Goal: Task Accomplishment & Management: Use online tool/utility

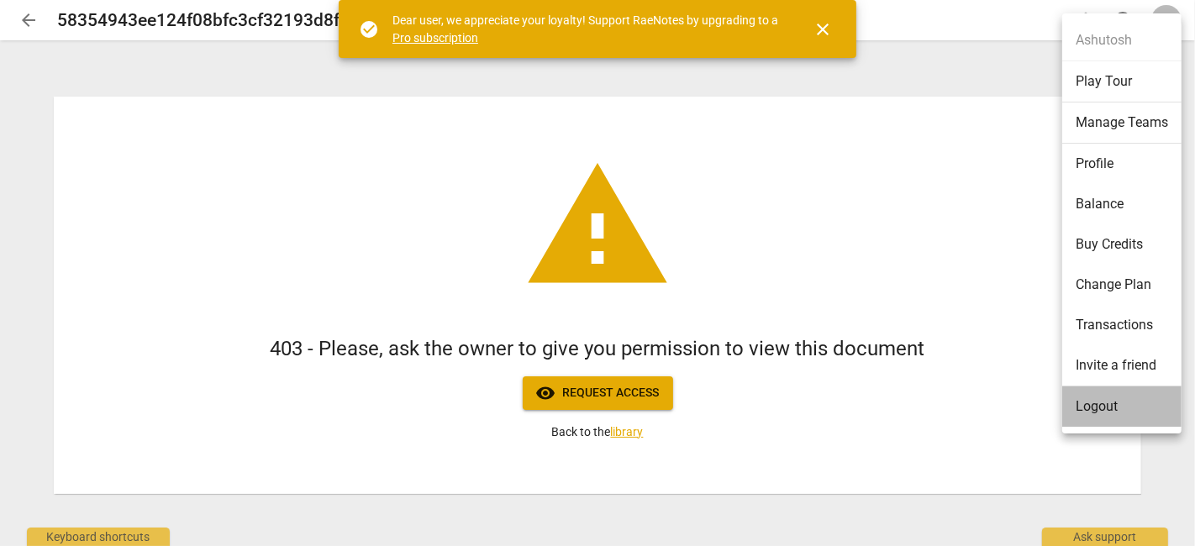
click at [1109, 401] on li "Logout" at bounding box center [1121, 406] width 119 height 40
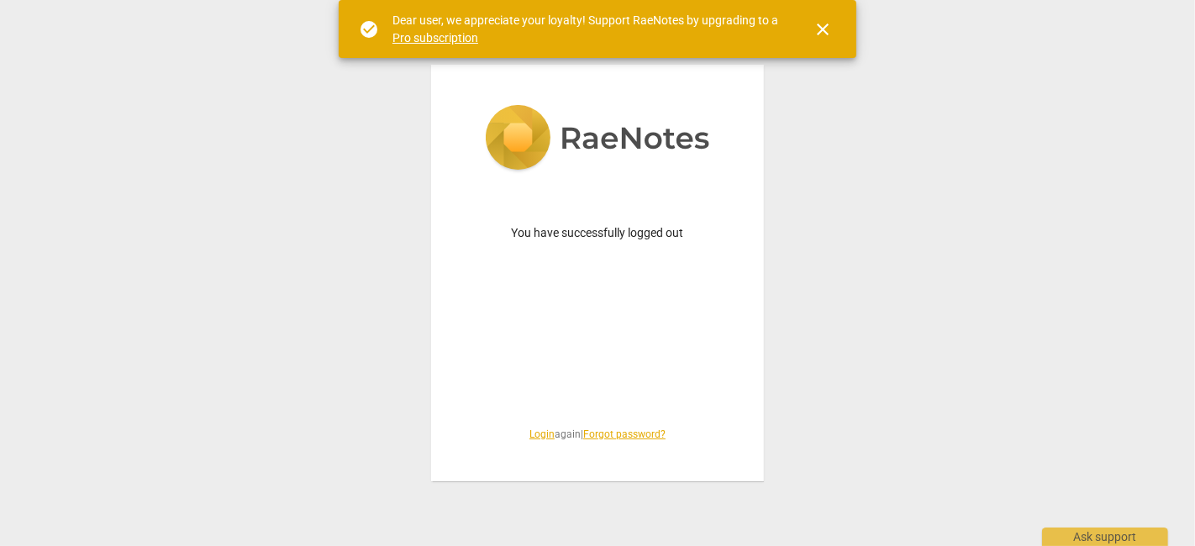
click at [539, 433] on link "Login" at bounding box center [541, 434] width 25 height 12
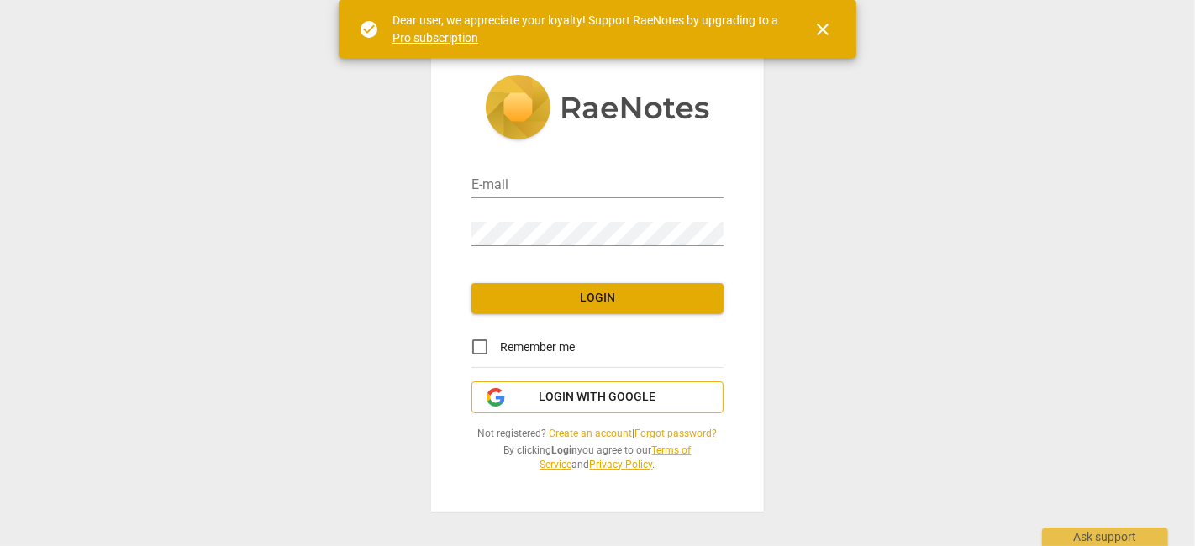
click at [560, 404] on span "Login with Google" at bounding box center [597, 397] width 117 height 17
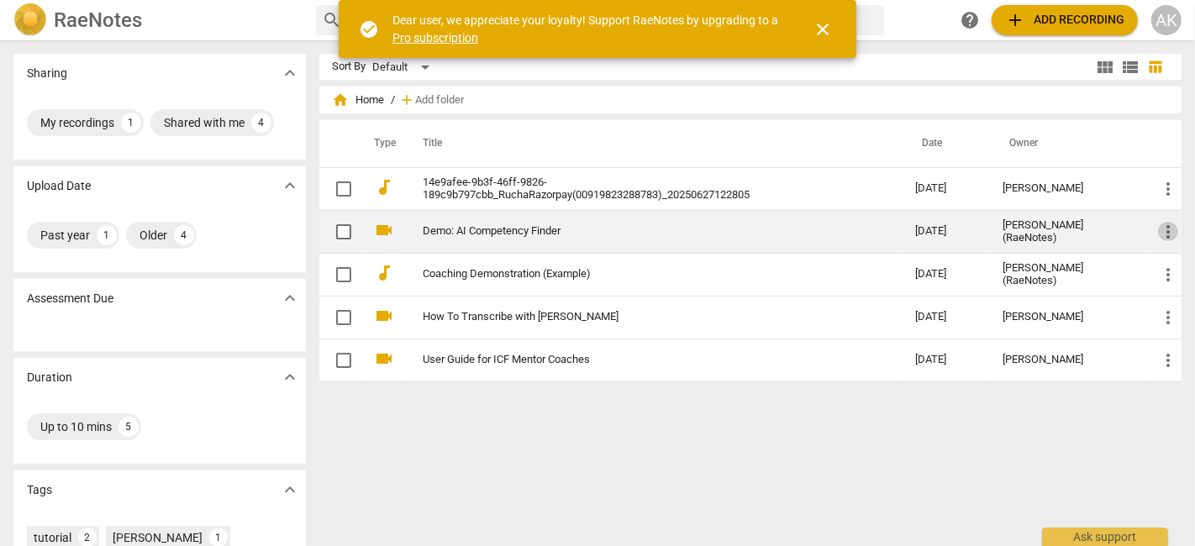
click at [1165, 229] on span "more_vert" at bounding box center [1168, 232] width 20 height 20
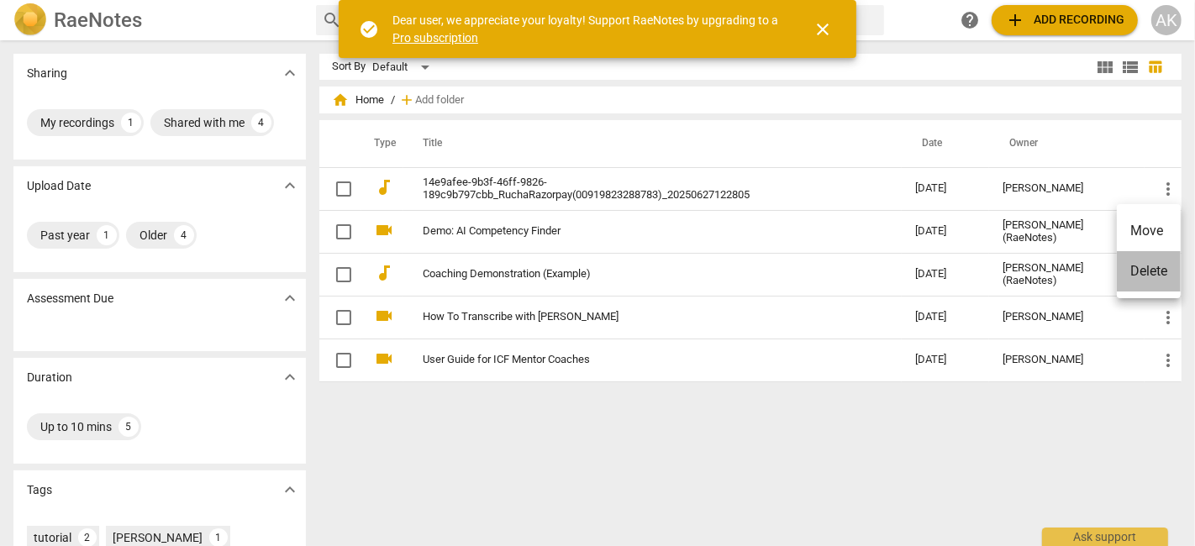
click at [1155, 270] on li "Delete" at bounding box center [1149, 271] width 64 height 40
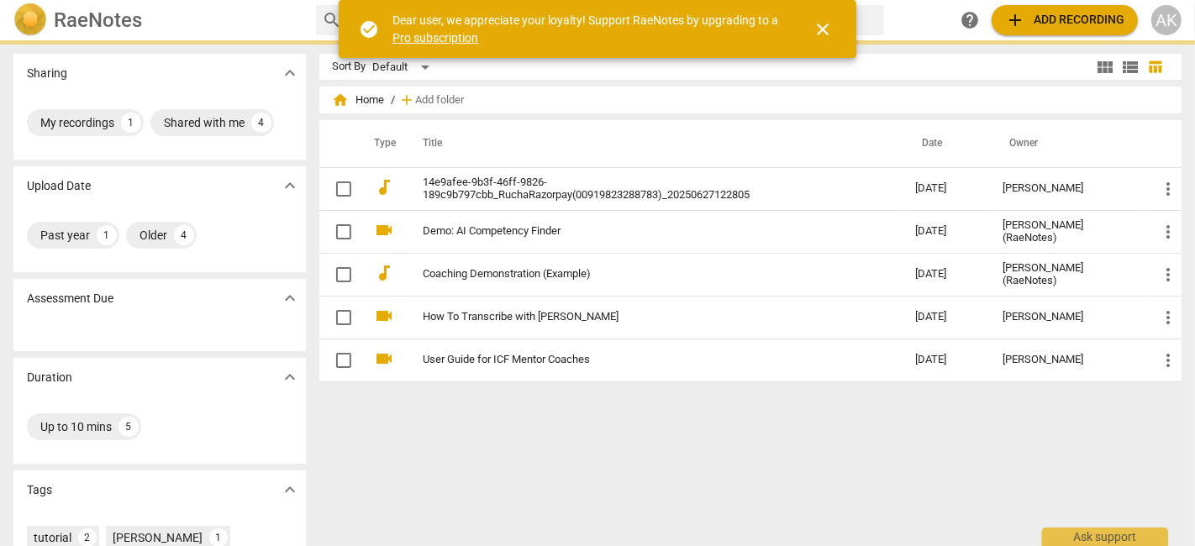
click at [1051, 14] on span "add Add recording" at bounding box center [1064, 20] width 119 height 20
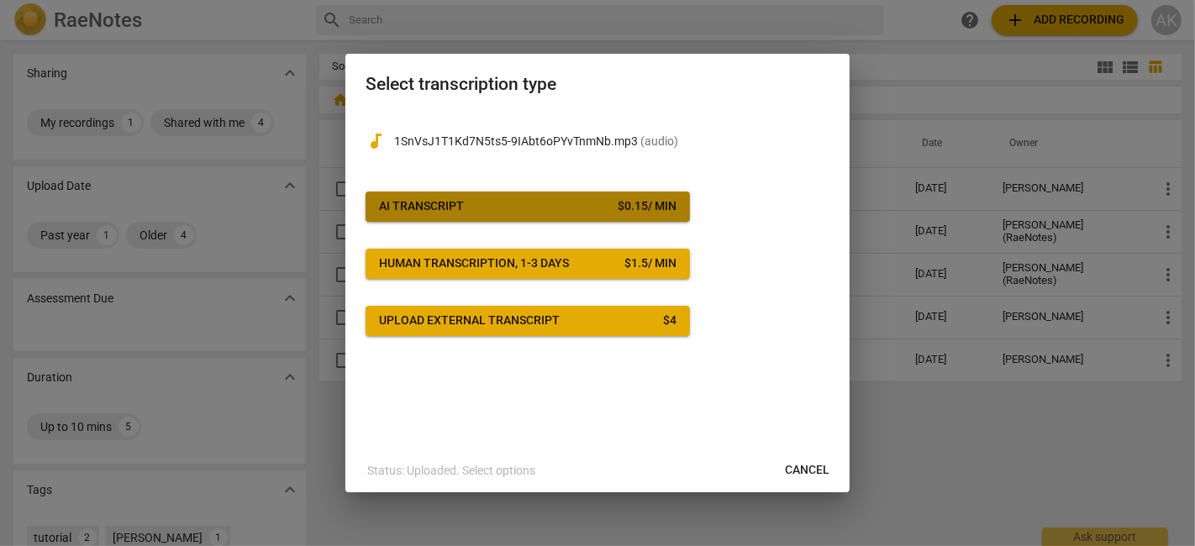
click at [429, 198] on div "AI Transcript" at bounding box center [421, 206] width 85 height 17
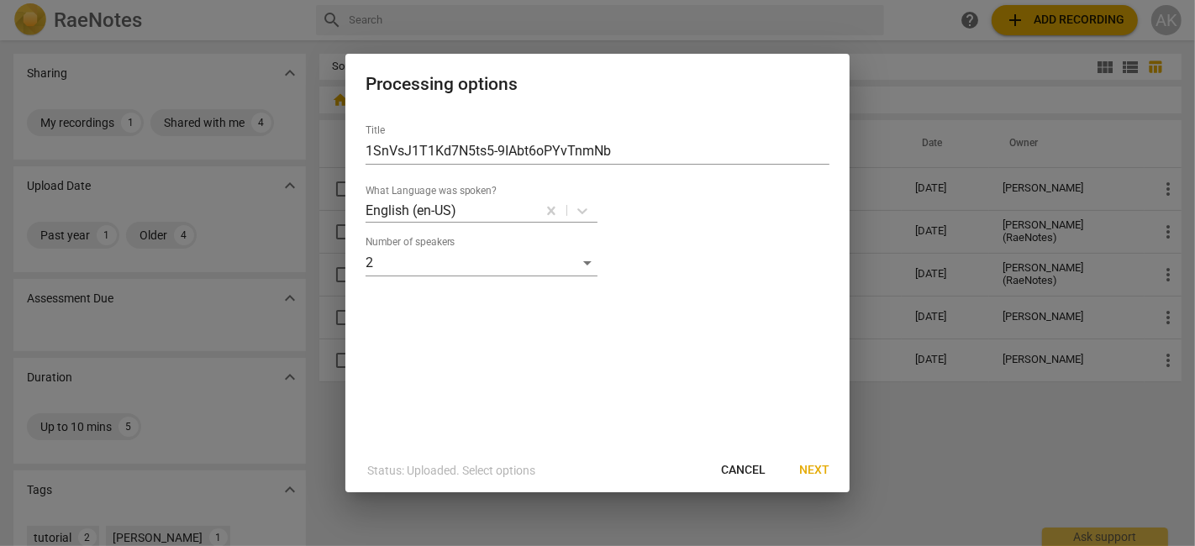
click at [823, 466] on span "Next" at bounding box center [814, 470] width 30 height 17
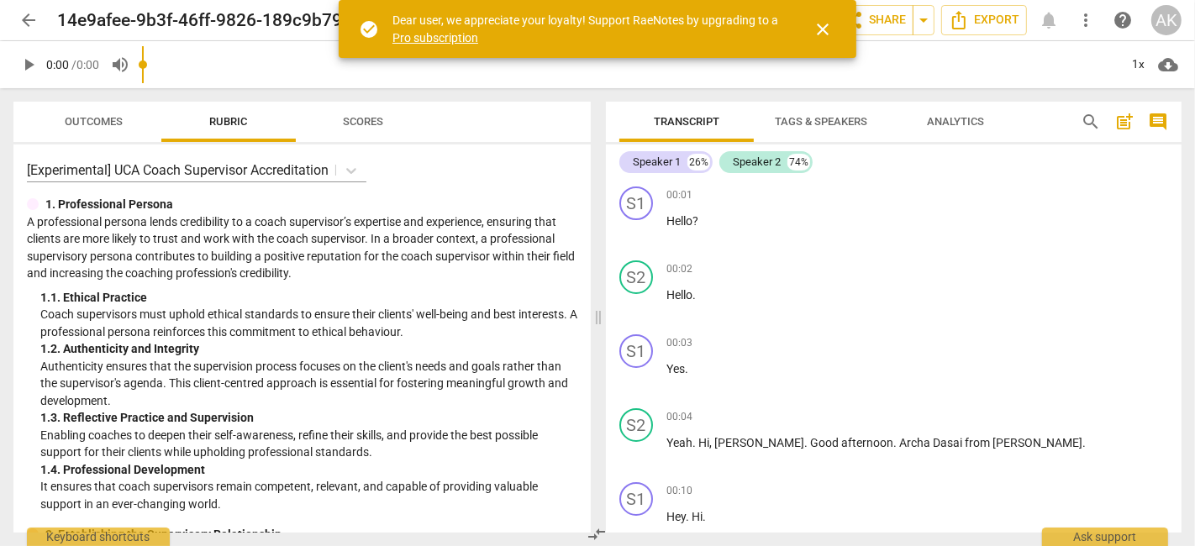
click at [800, 119] on span "Tags & Speakers" at bounding box center [821, 121] width 92 height 13
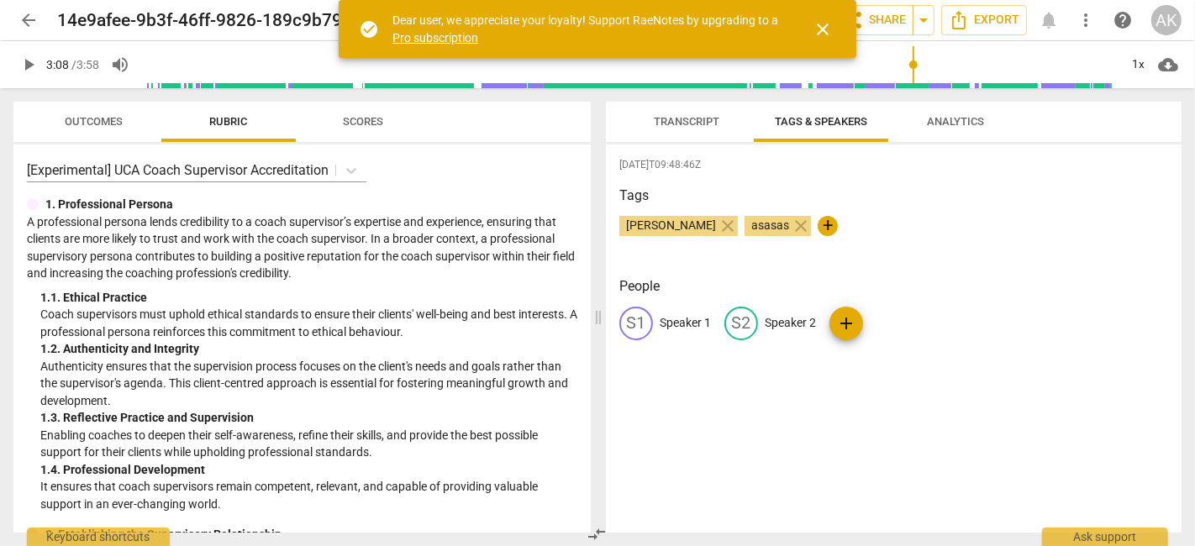
type input "188"
click at [912, 40] on input "range" at bounding box center [630, 65] width 977 height 54
click at [827, 27] on span "close" at bounding box center [822, 29] width 20 height 20
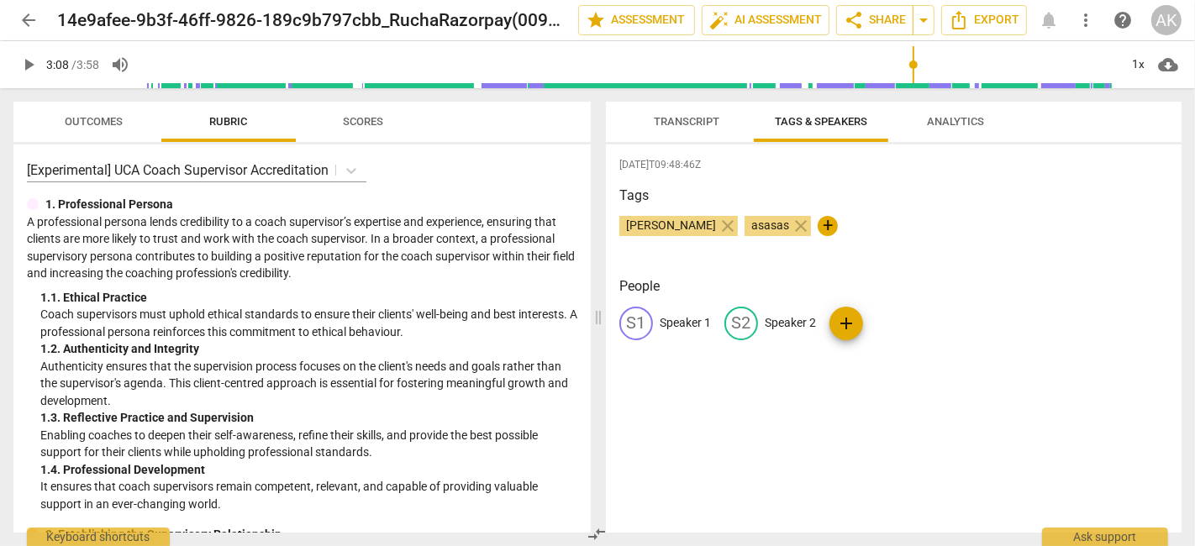
click at [1085, 14] on span "more_vert" at bounding box center [1085, 20] width 20 height 20
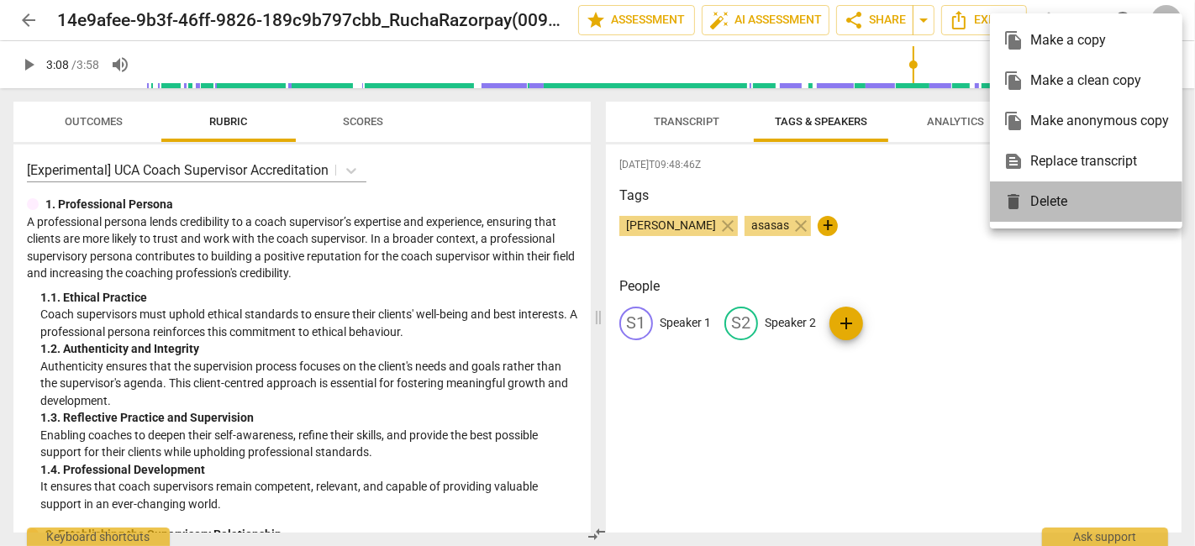
click at [1065, 202] on div "delete Delete" at bounding box center [1086, 201] width 166 height 40
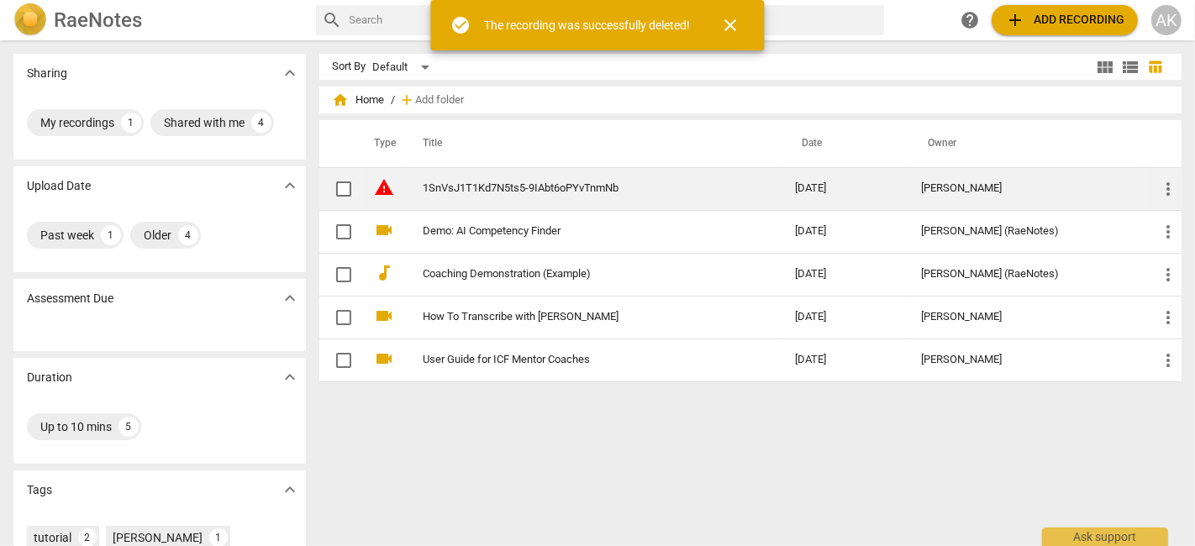
click at [728, 195] on td "1SnVsJ1T1Kd7N5ts5-9IAbt6oPYvTnmNb" at bounding box center [592, 188] width 379 height 43
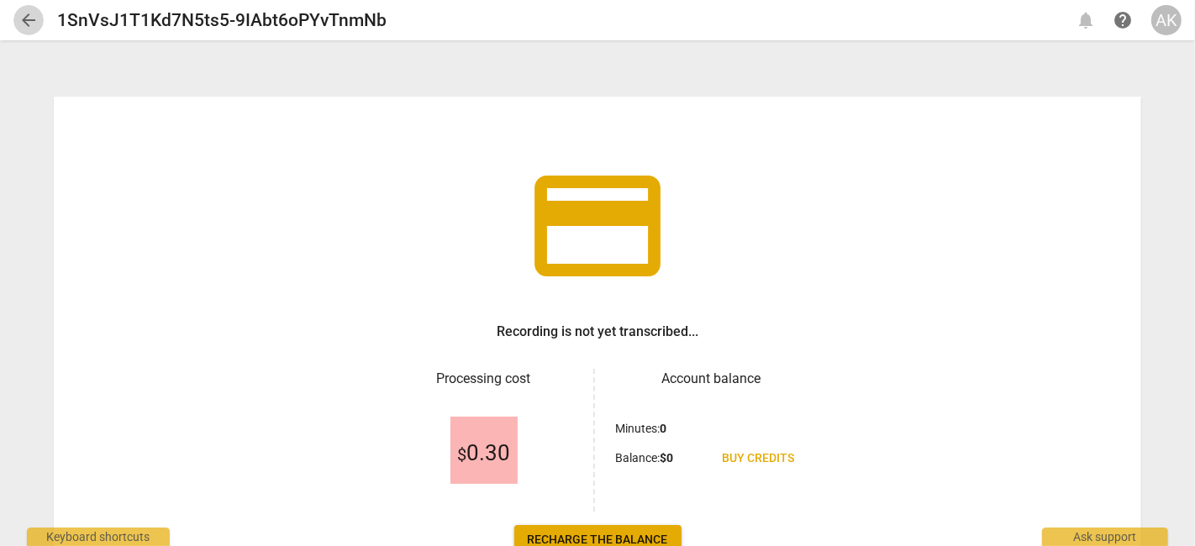
click at [19, 27] on span "arrow_back" at bounding box center [28, 20] width 20 height 20
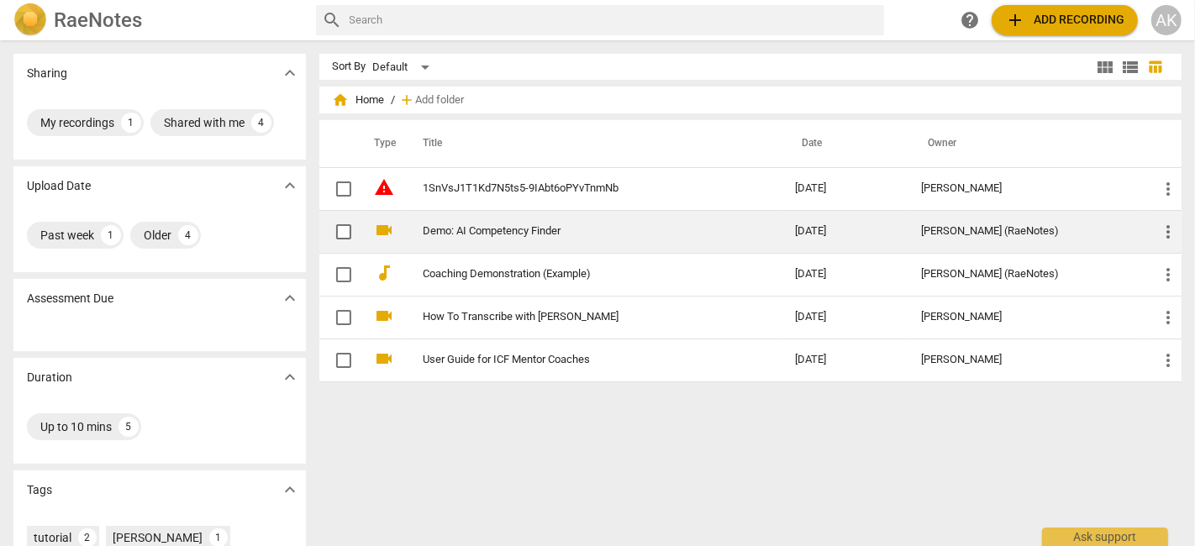
click at [1162, 225] on span "more_vert" at bounding box center [1168, 232] width 20 height 20
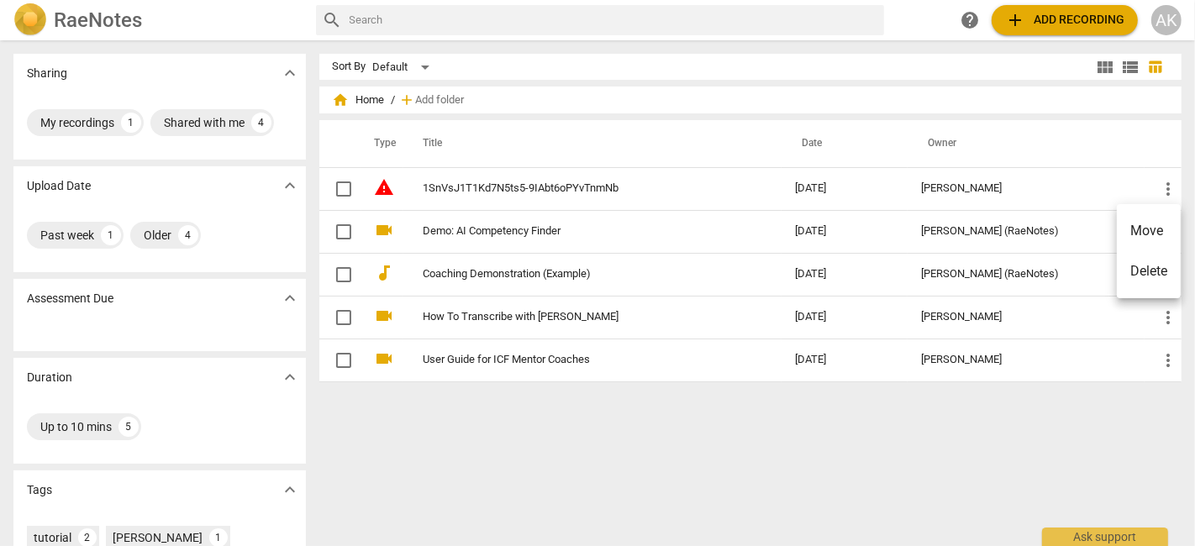
click at [1145, 272] on li "Delete" at bounding box center [1149, 271] width 64 height 40
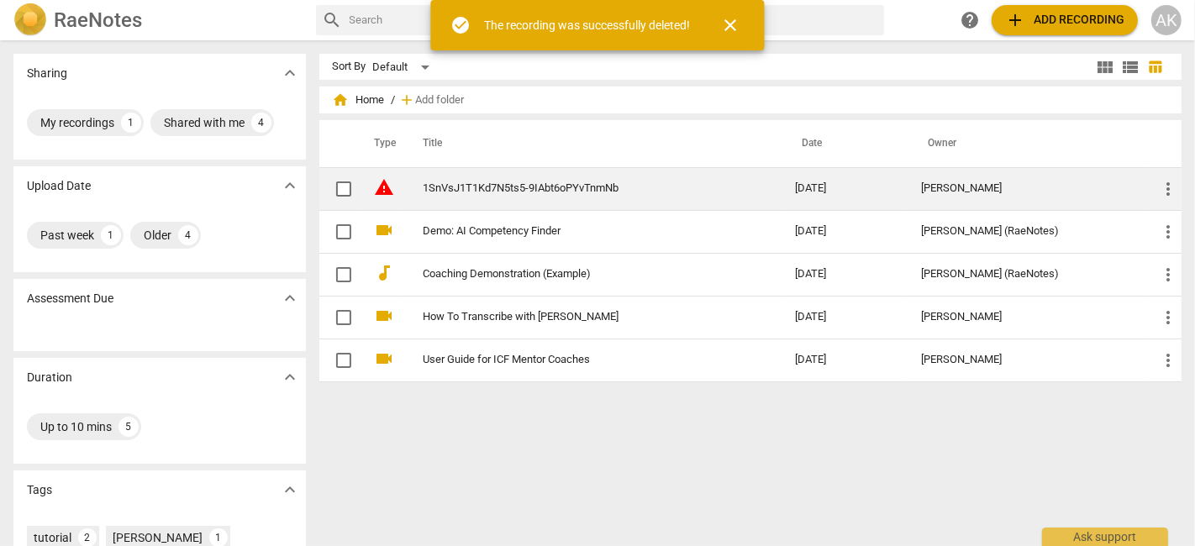
click at [381, 185] on span "warning" at bounding box center [385, 187] width 20 height 20
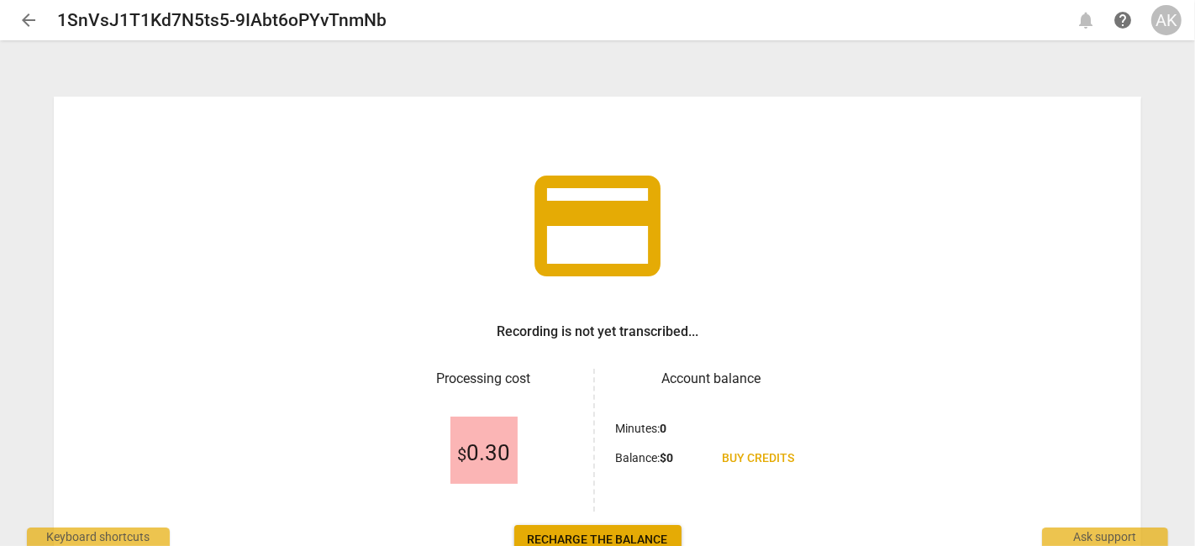
click at [24, 27] on span "arrow_back" at bounding box center [28, 20] width 20 height 20
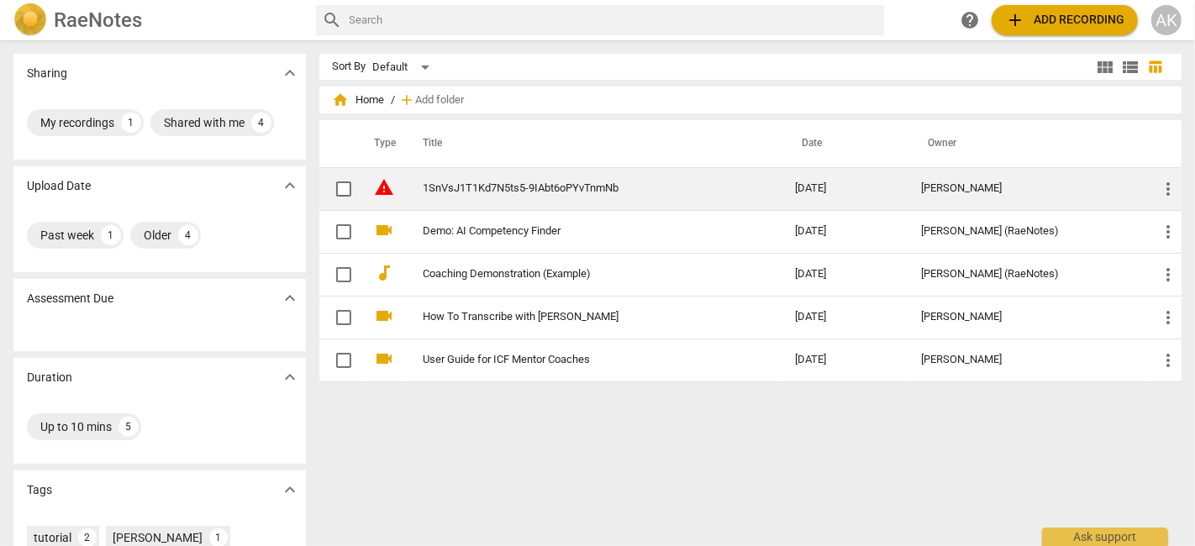
click at [706, 171] on td "1SnVsJ1T1Kd7N5ts5-9IAbt6oPYvTnmNb" at bounding box center [592, 188] width 379 height 43
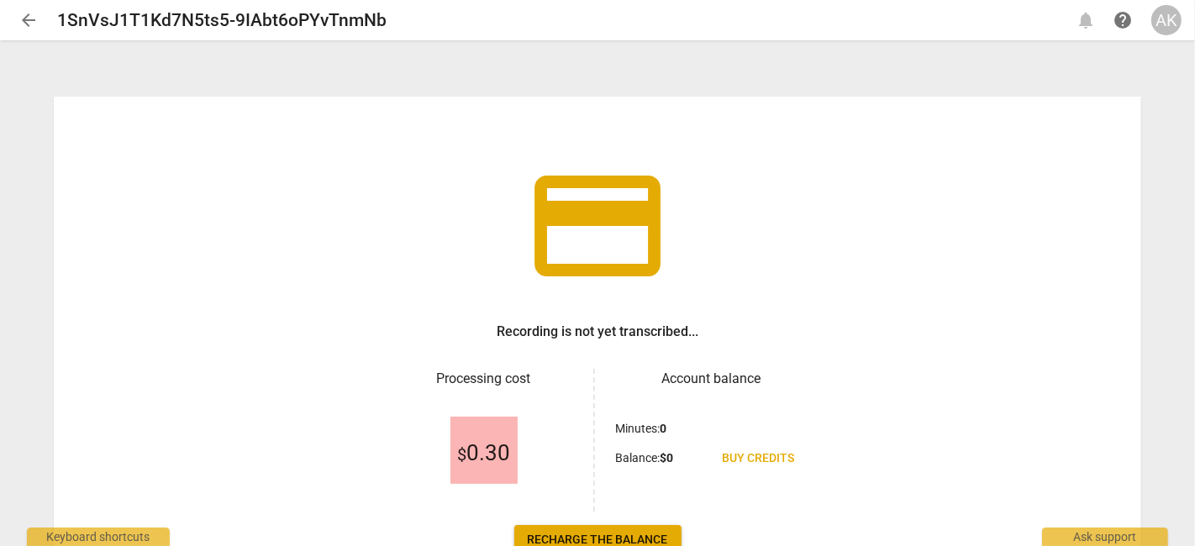
click at [37, 11] on span "arrow_back" at bounding box center [28, 20] width 20 height 20
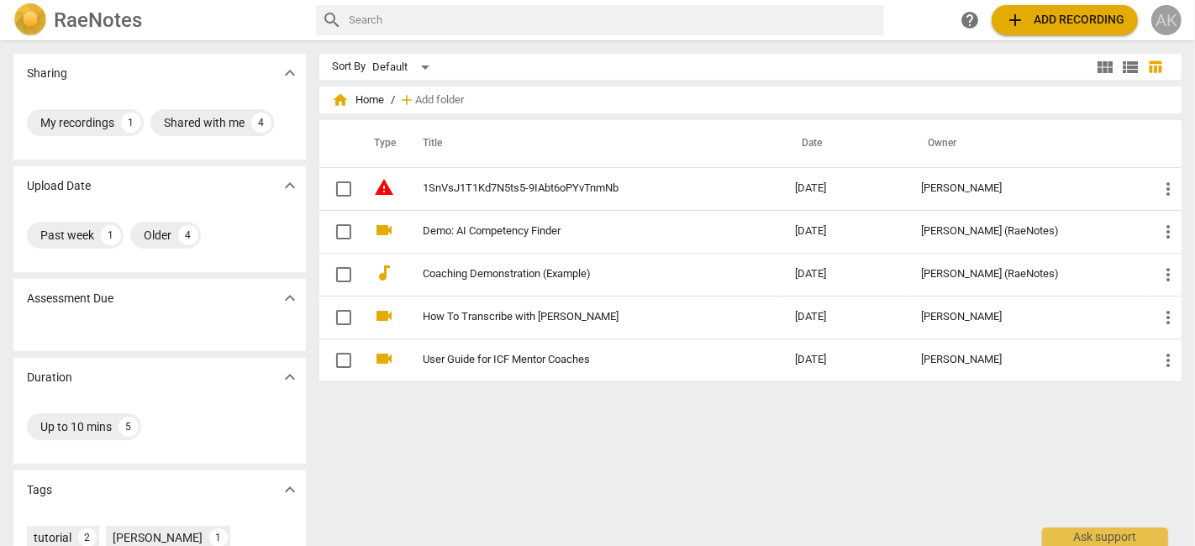
click at [1154, 23] on div "AK" at bounding box center [1166, 20] width 30 height 30
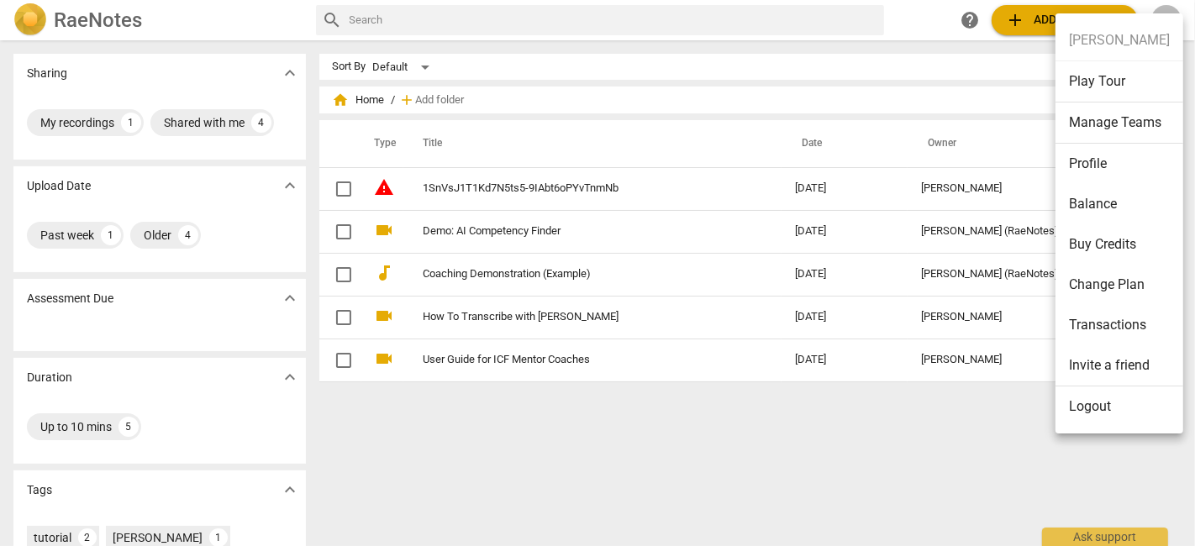
click at [1101, 406] on li "Logout" at bounding box center [1119, 406] width 128 height 40
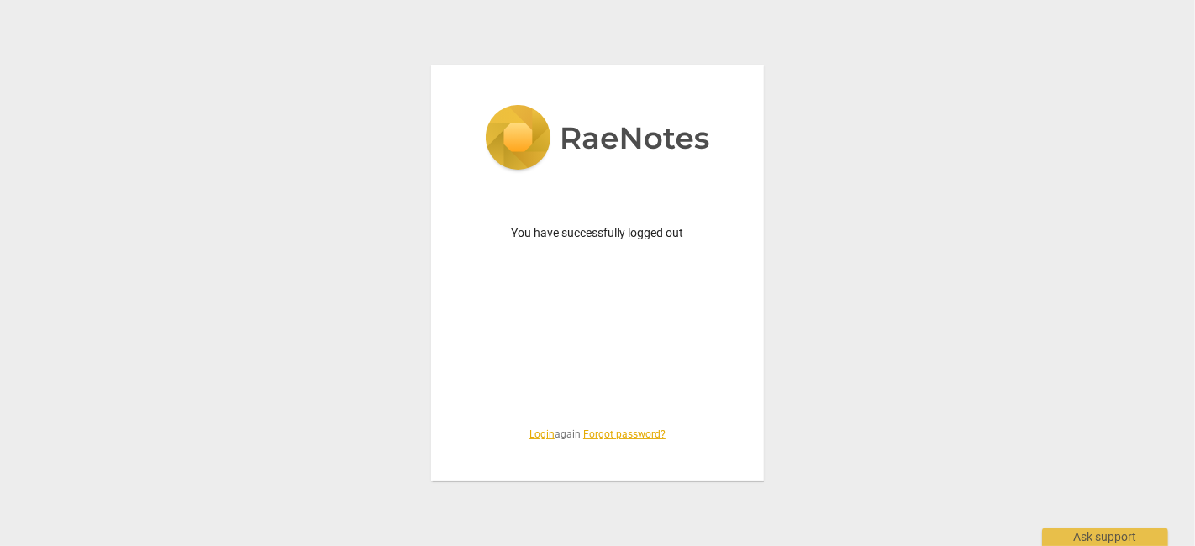
click at [542, 434] on link "Login" at bounding box center [541, 434] width 25 height 12
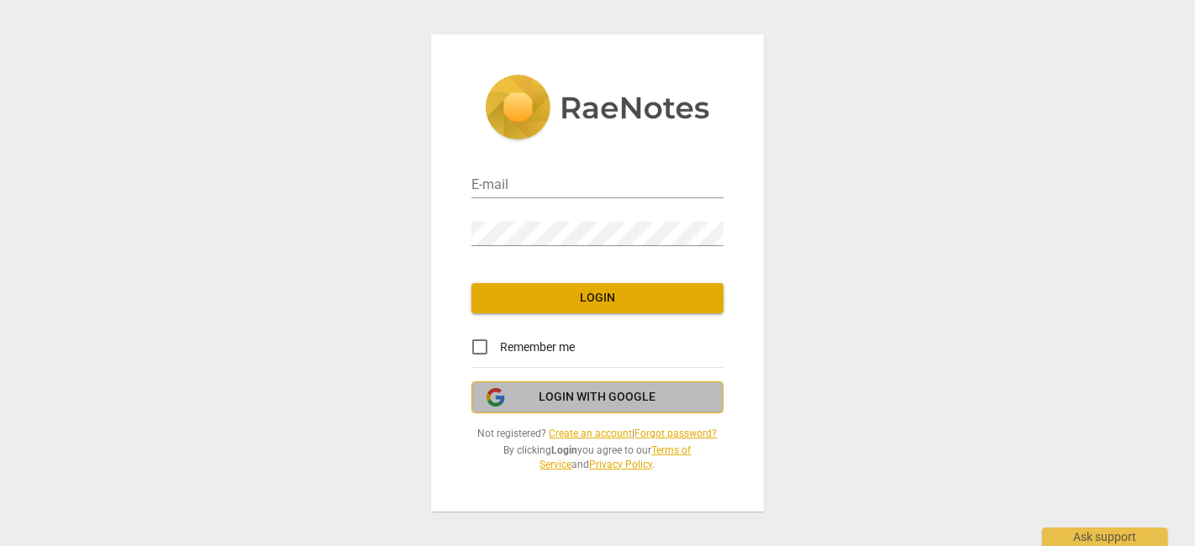
click at [561, 389] on span "Login with Google" at bounding box center [597, 397] width 117 height 17
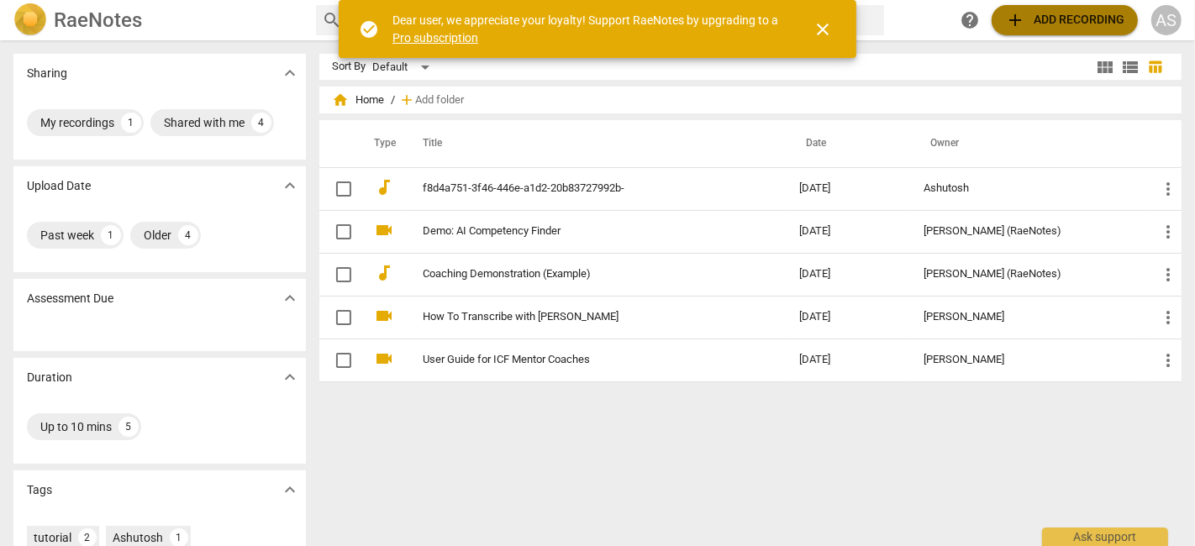
click at [1068, 17] on span "add Add recording" at bounding box center [1064, 20] width 119 height 20
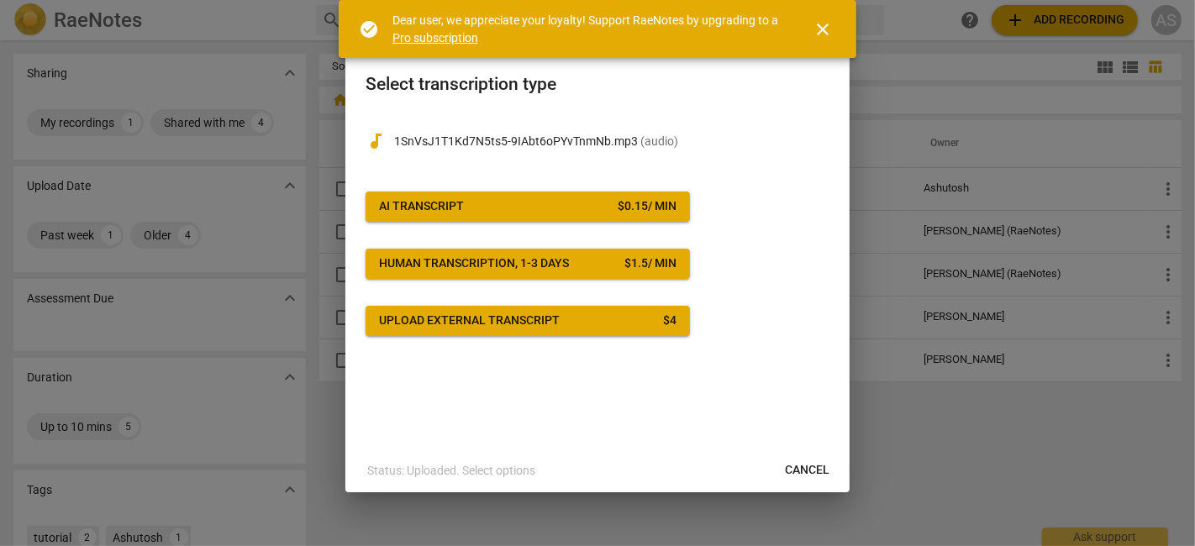
click at [559, 135] on p "1SnVsJ1T1Kd7N5ts5-9IAbt6oPYvTnmNb.mp3 ( audio )" at bounding box center [611, 142] width 435 height 18
click at [636, 141] on p "1SnVsJ1T1Kd7N5ts5-9IAbt6oPYvTnmNb.mp3 ( audio )" at bounding box center [611, 142] width 435 height 18
click at [818, 34] on span "close" at bounding box center [822, 29] width 20 height 20
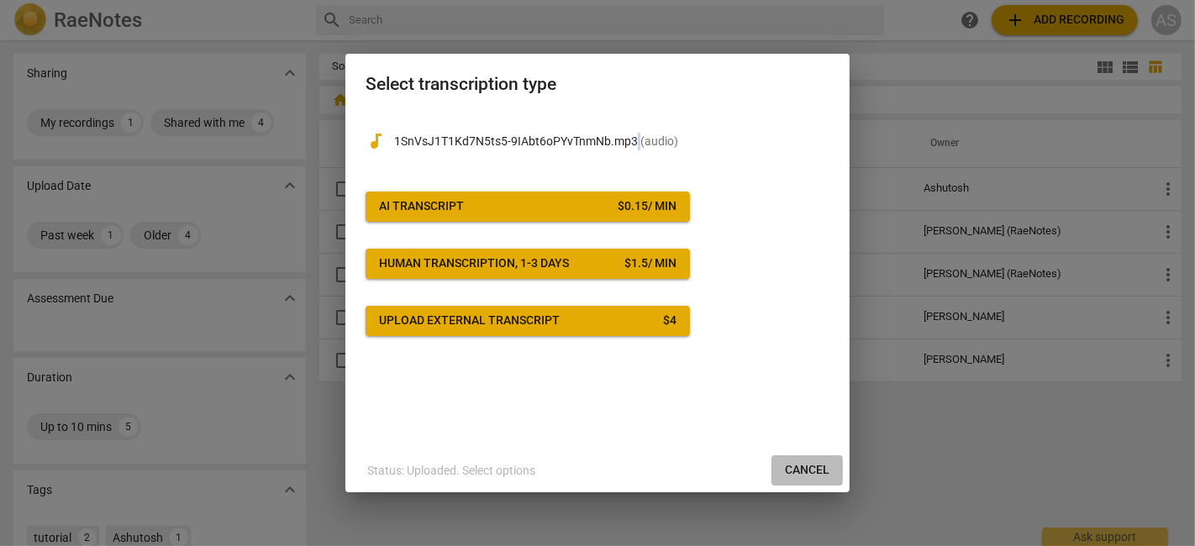
click at [821, 465] on span "Cancel" at bounding box center [807, 470] width 45 height 17
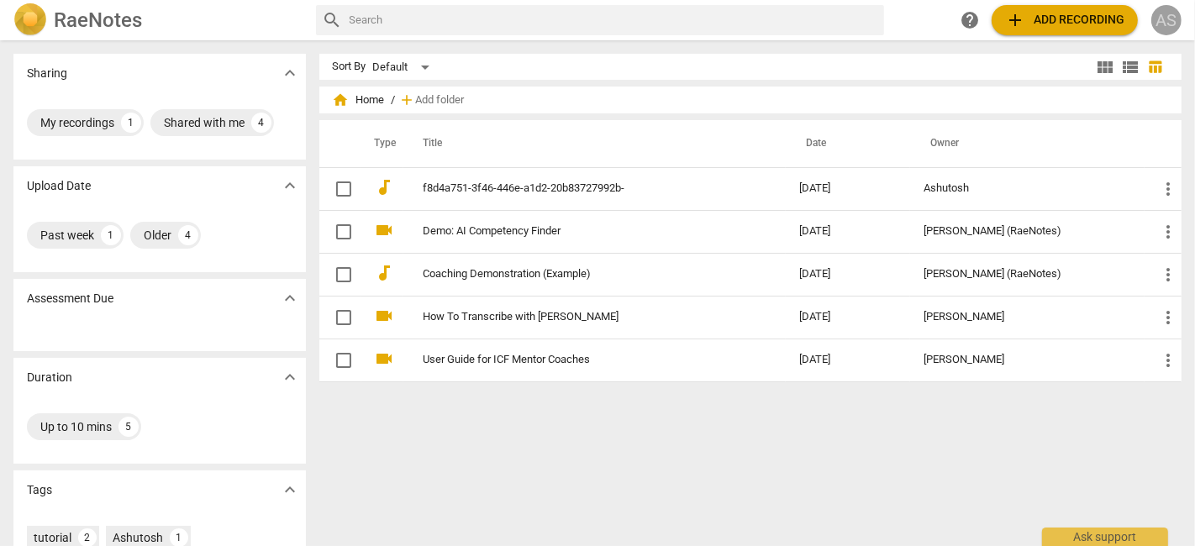
click at [1160, 12] on div "AS" at bounding box center [1166, 20] width 30 height 30
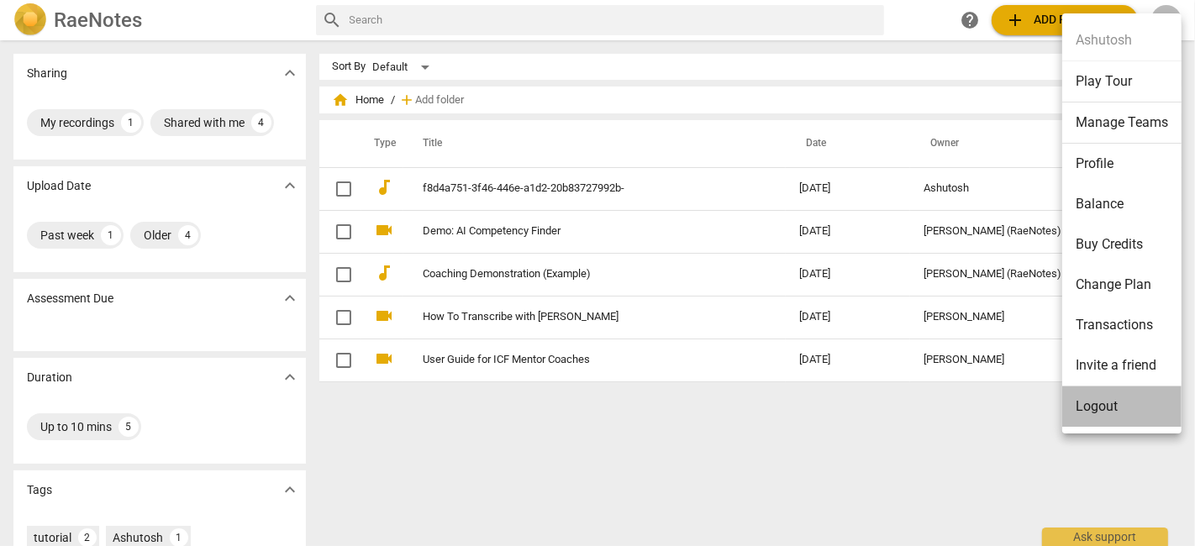
click at [1110, 397] on li "Logout" at bounding box center [1121, 406] width 119 height 40
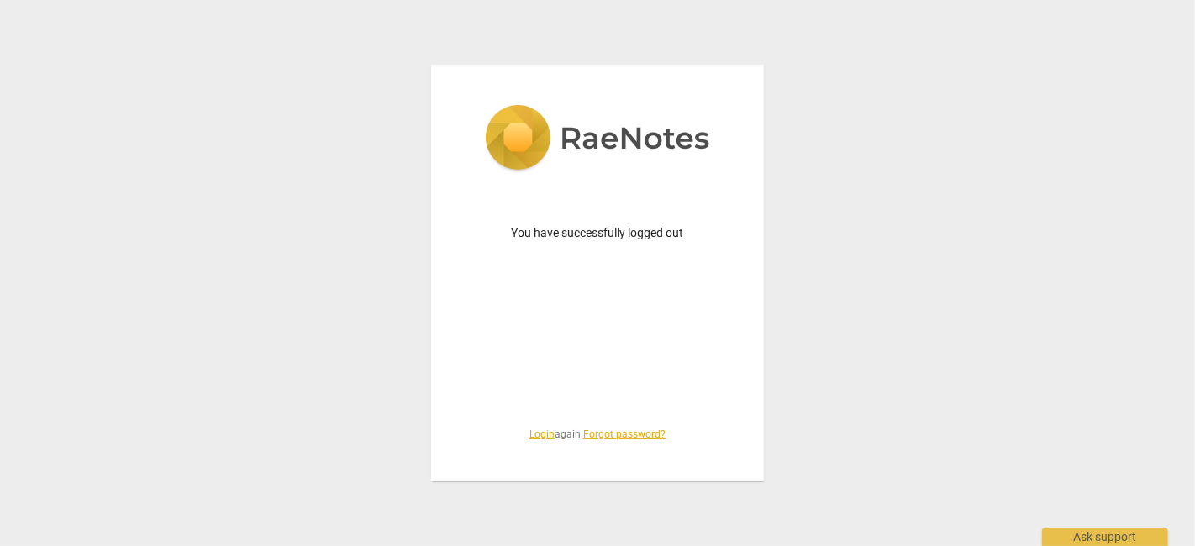
click at [528, 446] on div "You have successfully logged out Login again | Forgot password?" at bounding box center [597, 273] width 333 height 417
click at [532, 438] on link "Login" at bounding box center [541, 434] width 25 height 12
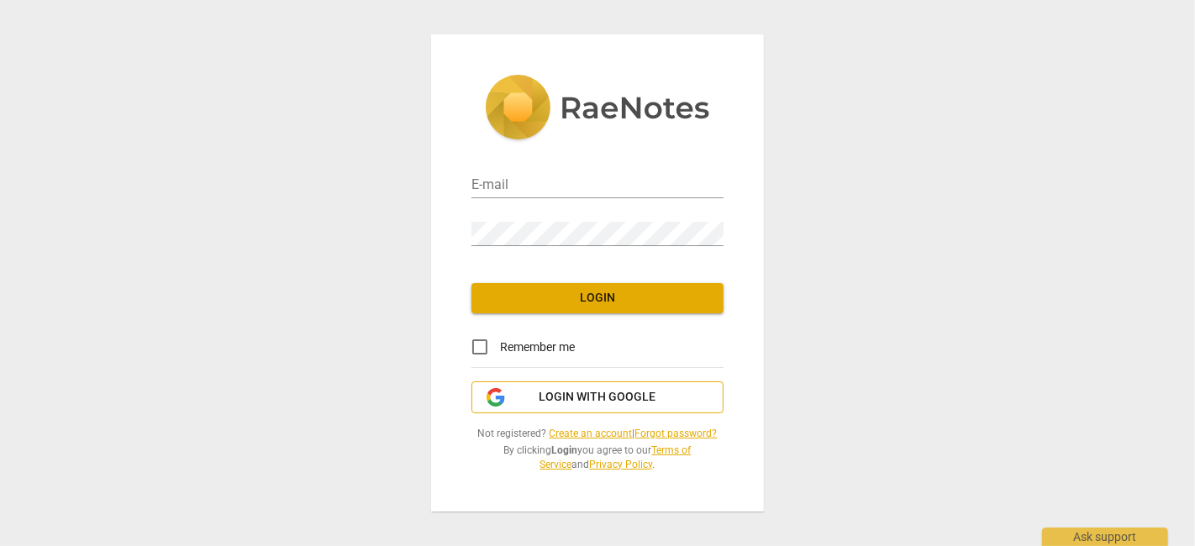
click at [589, 390] on span "Login with Google" at bounding box center [597, 397] width 117 height 17
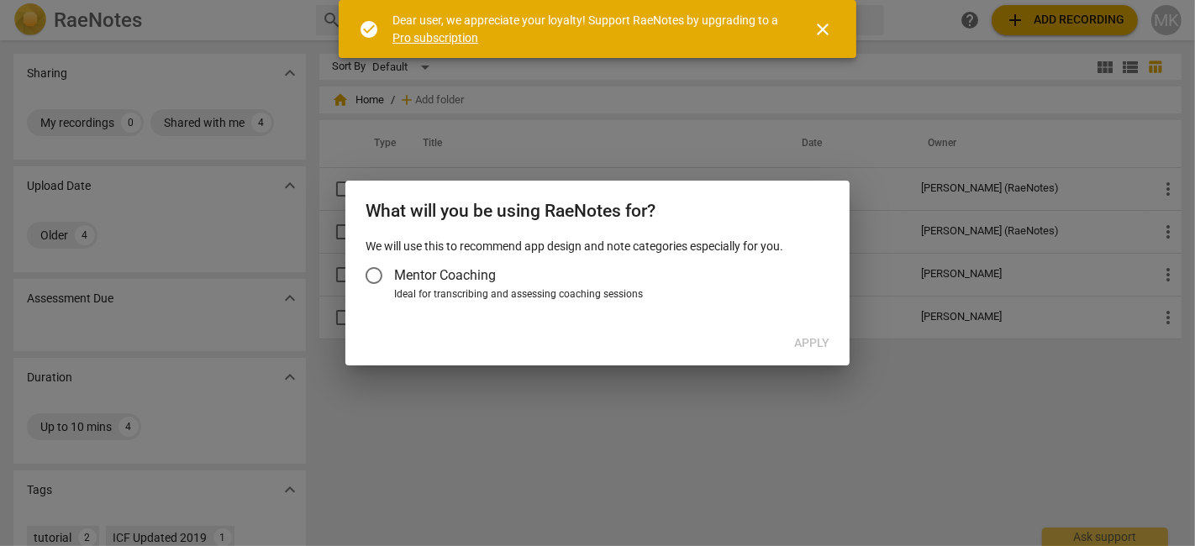
click at [427, 267] on span "Mentor Coaching" at bounding box center [445, 274] width 102 height 19
click at [394, 267] on input "Mentor Coaching" at bounding box center [374, 275] width 40 height 40
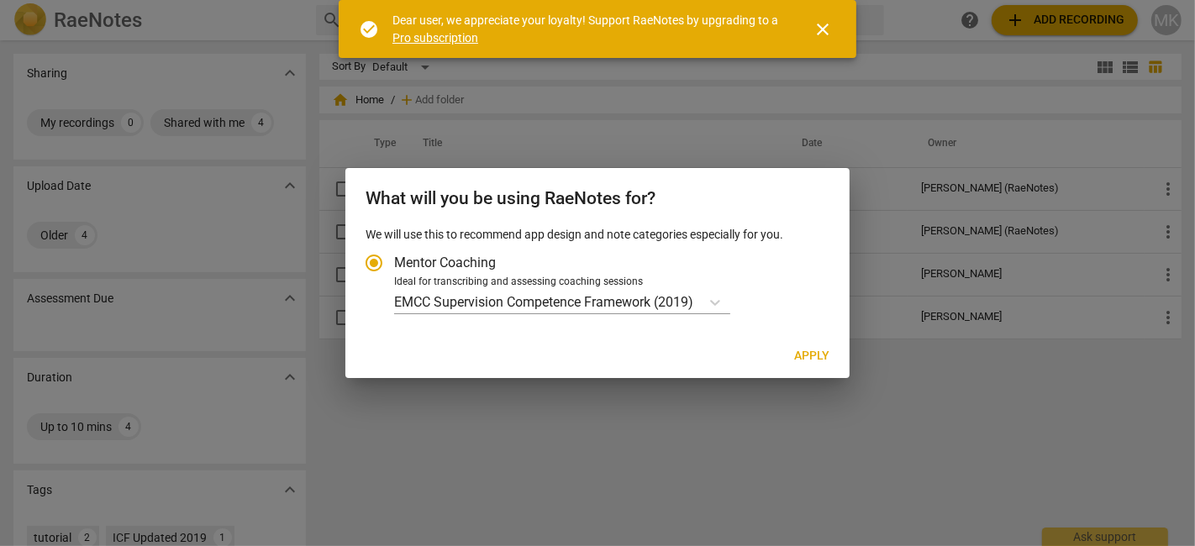
click at [821, 355] on span "Apply" at bounding box center [811, 356] width 35 height 17
radio input "false"
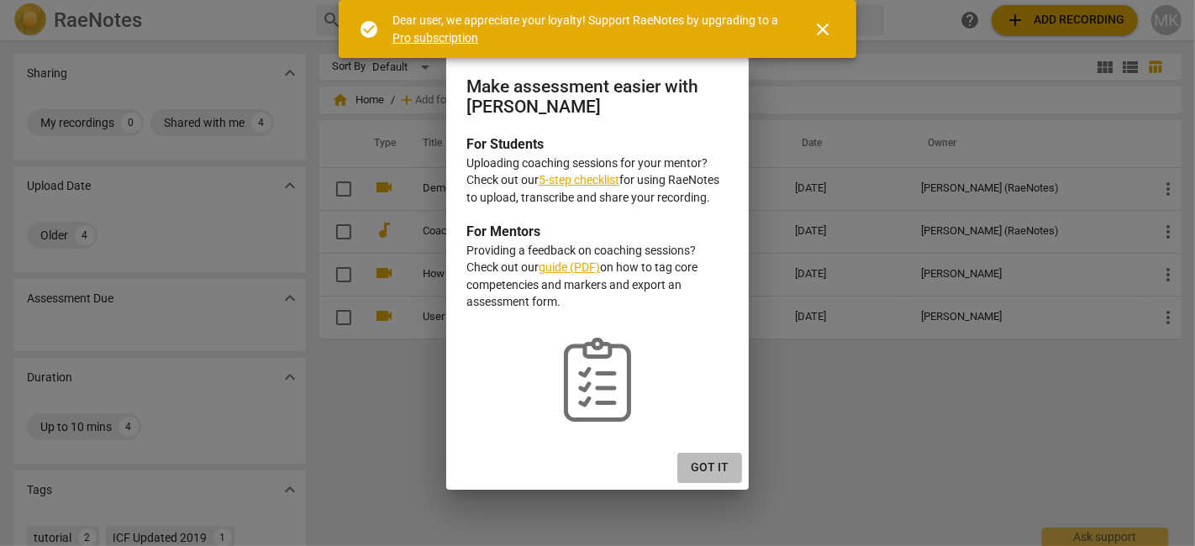
click at [704, 462] on span "Got it" at bounding box center [710, 468] width 38 height 17
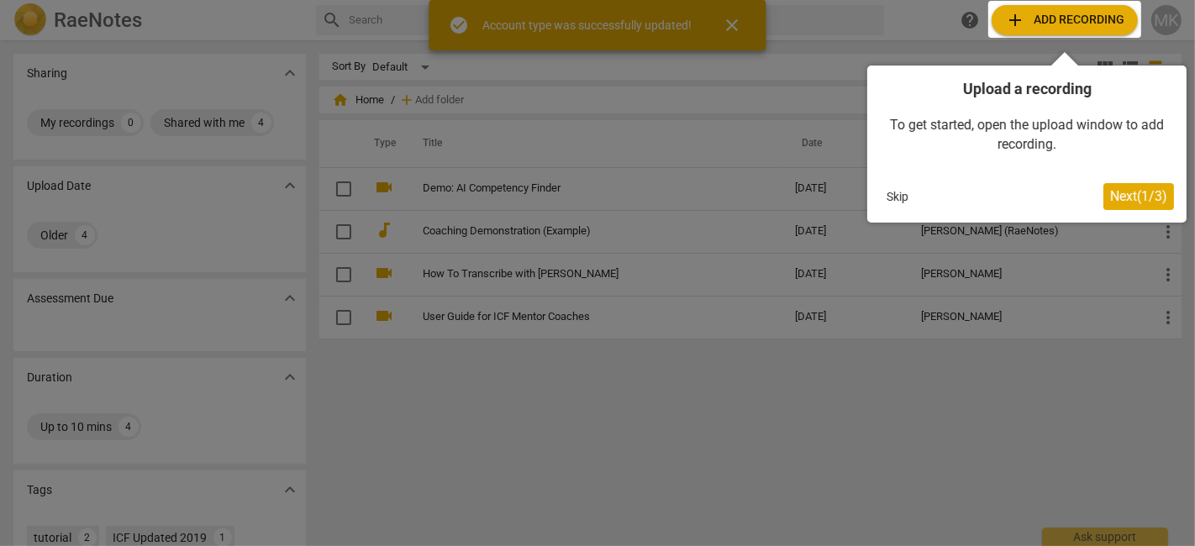
click at [1151, 188] on span "Next ( 1 / 3 )" at bounding box center [1138, 196] width 57 height 16
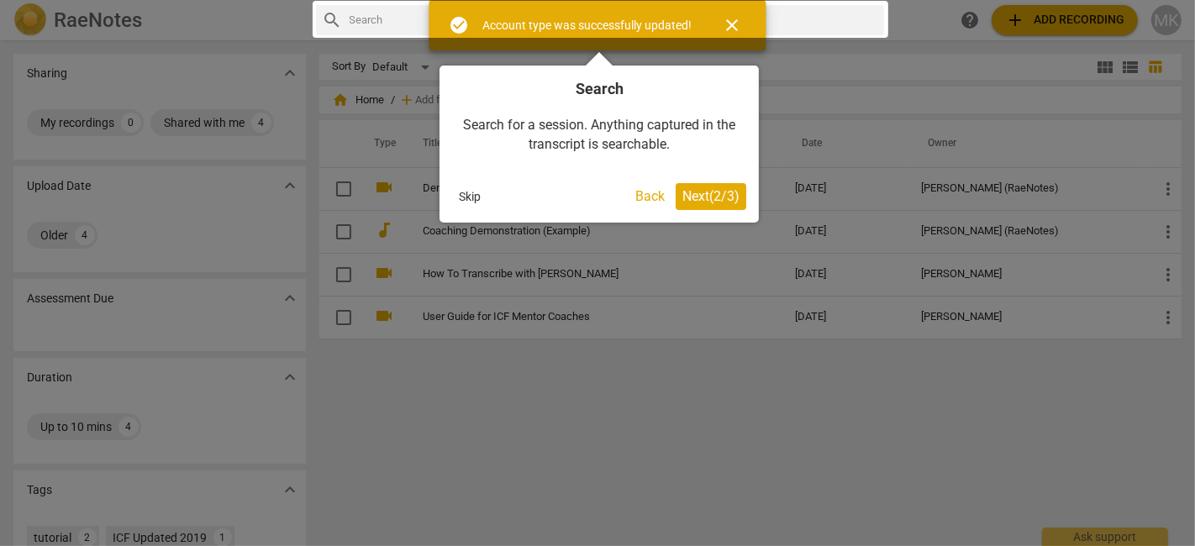
click at [717, 191] on span "Next ( 2 / 3 )" at bounding box center [710, 196] width 57 height 16
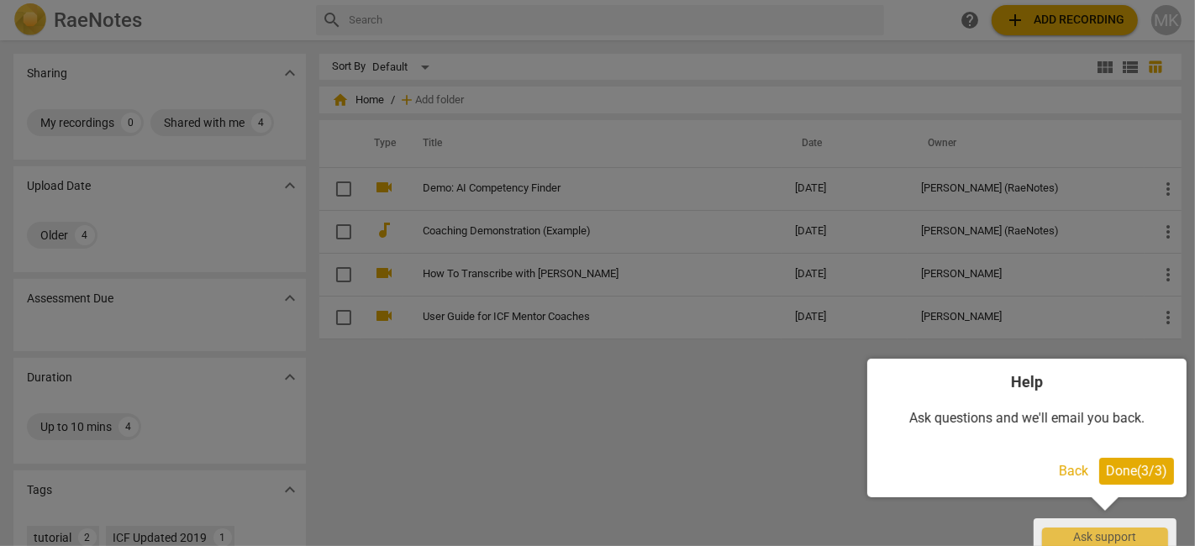
click at [1117, 467] on span "Done ( 3 / 3 )" at bounding box center [1136, 471] width 61 height 16
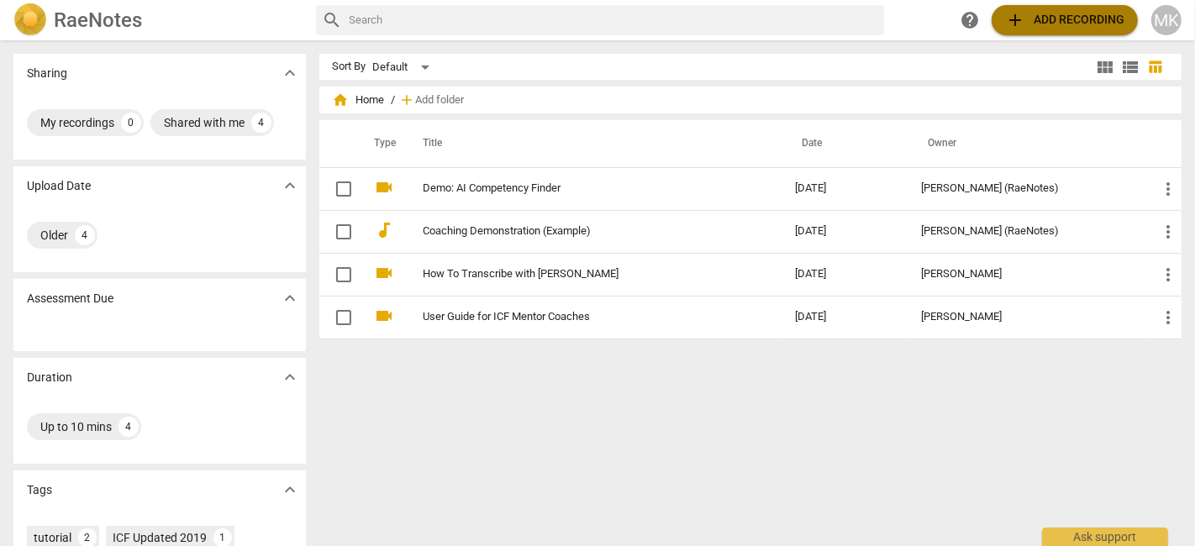
click at [1038, 15] on span "add Add recording" at bounding box center [1064, 20] width 119 height 20
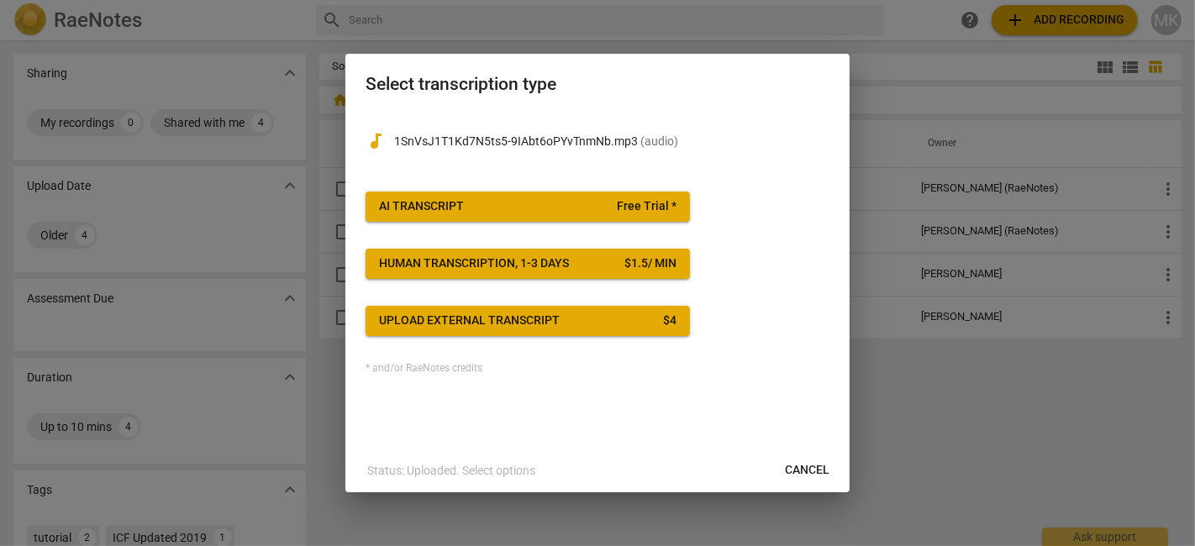
click at [523, 205] on span "AI Transcript Free Trial *" at bounding box center [527, 206] width 297 height 17
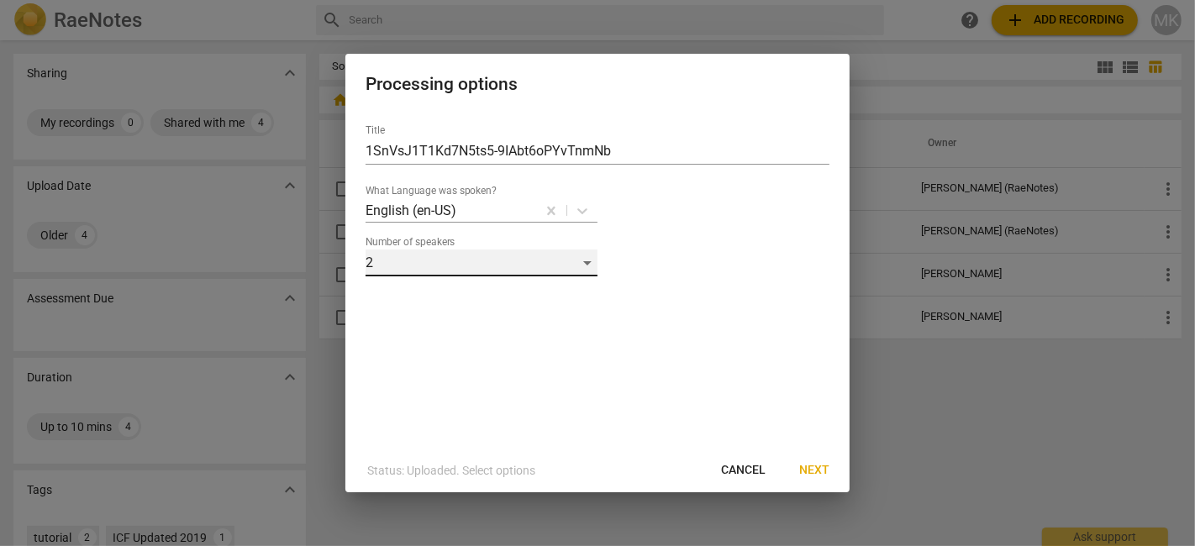
click at [483, 265] on div "2" at bounding box center [481, 263] width 232 height 27
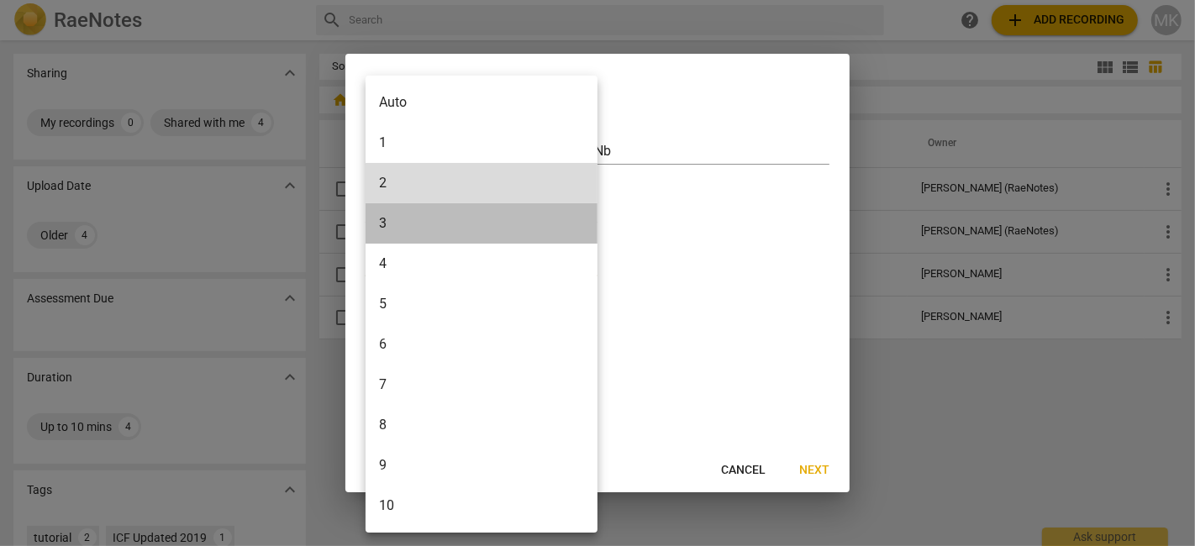
click at [390, 228] on li "3" at bounding box center [481, 223] width 232 height 40
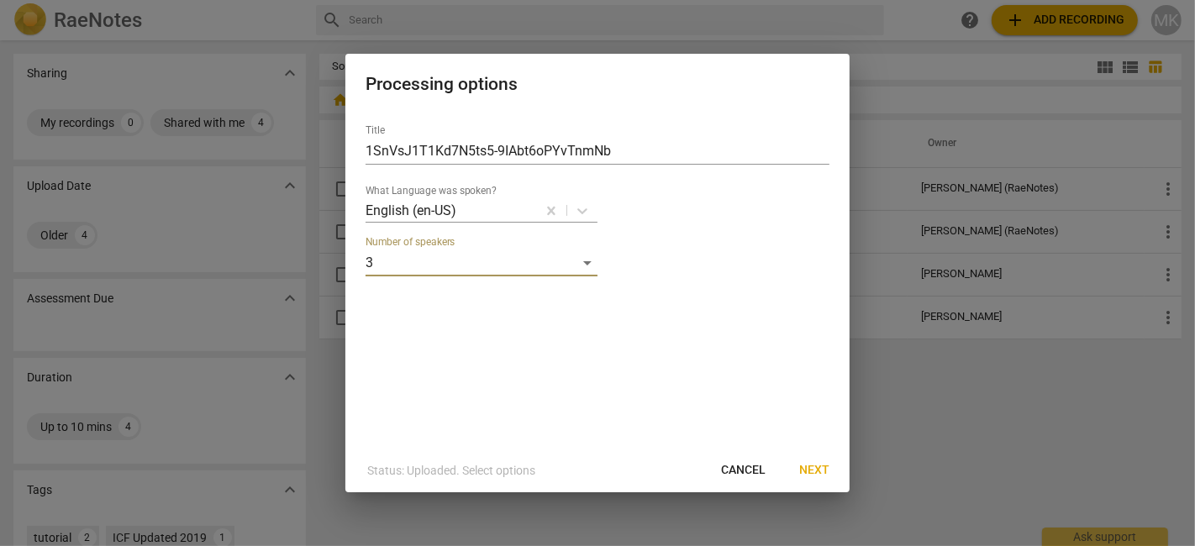
click at [807, 465] on span "Next" at bounding box center [814, 470] width 30 height 17
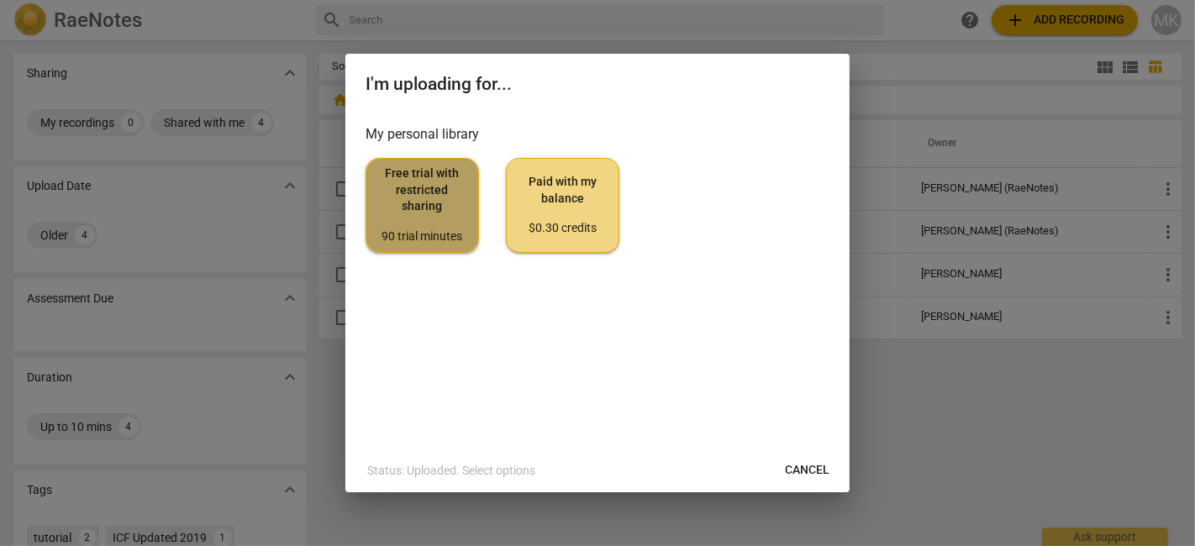
click at [428, 197] on span "Free trial with restricted sharing 90 trial minutes" at bounding box center [422, 205] width 85 height 79
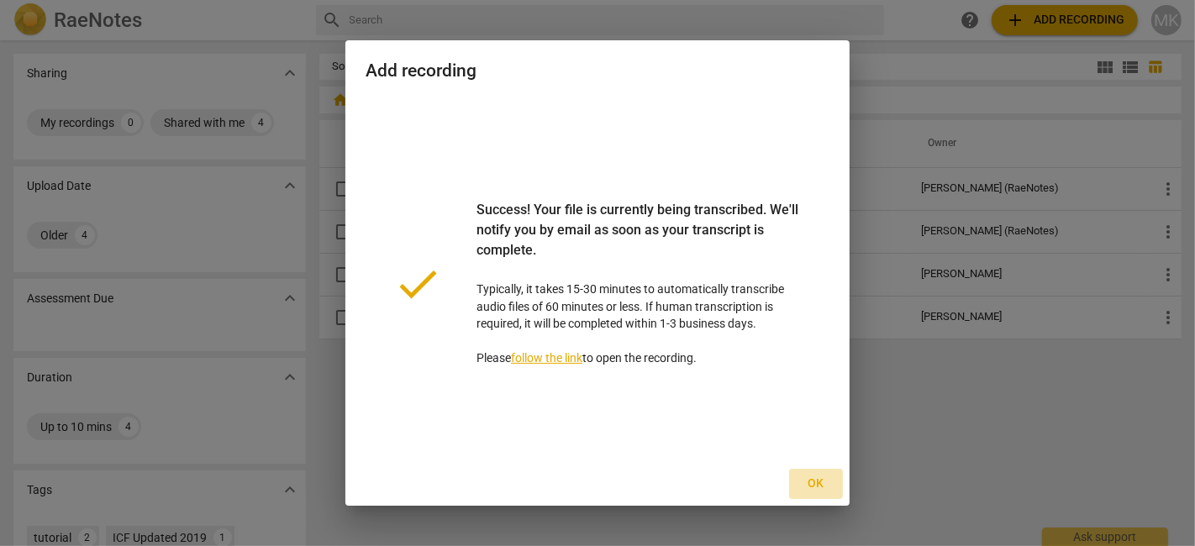
click at [813, 481] on span "Ok" at bounding box center [815, 484] width 27 height 17
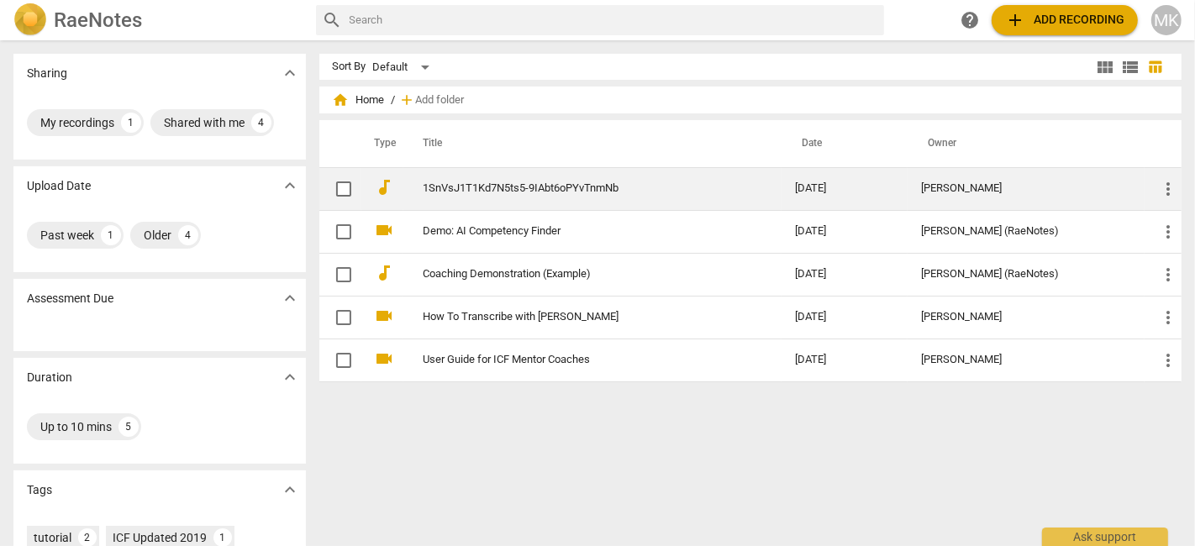
click at [602, 200] on td "1SnVsJ1T1Kd7N5ts5-9IAbt6oPYvTnmNb" at bounding box center [592, 188] width 379 height 43
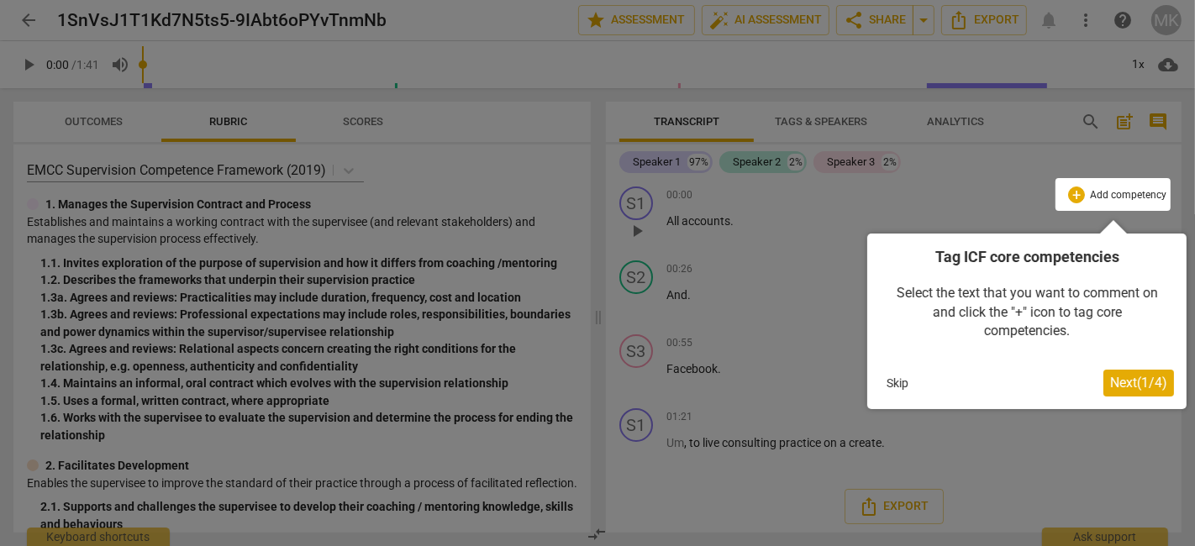
click at [877, 383] on div "Tag ICF core competencies Select the text that you want to comment on and click…" at bounding box center [1026, 322] width 319 height 176
click at [896, 381] on button "Skip" at bounding box center [897, 383] width 35 height 25
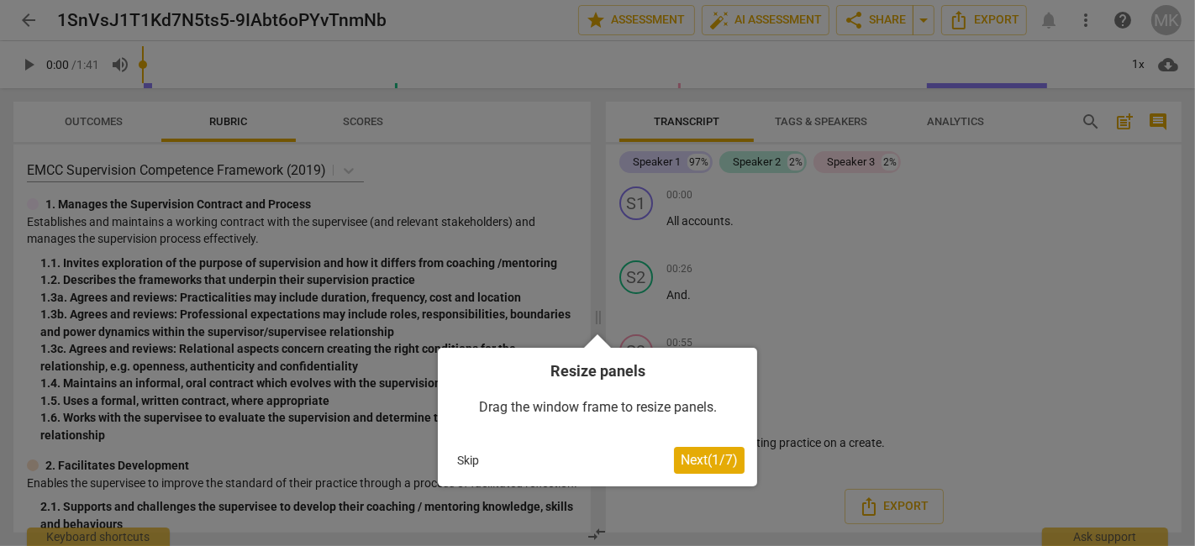
click at [475, 456] on button "Skip" at bounding box center [467, 460] width 35 height 25
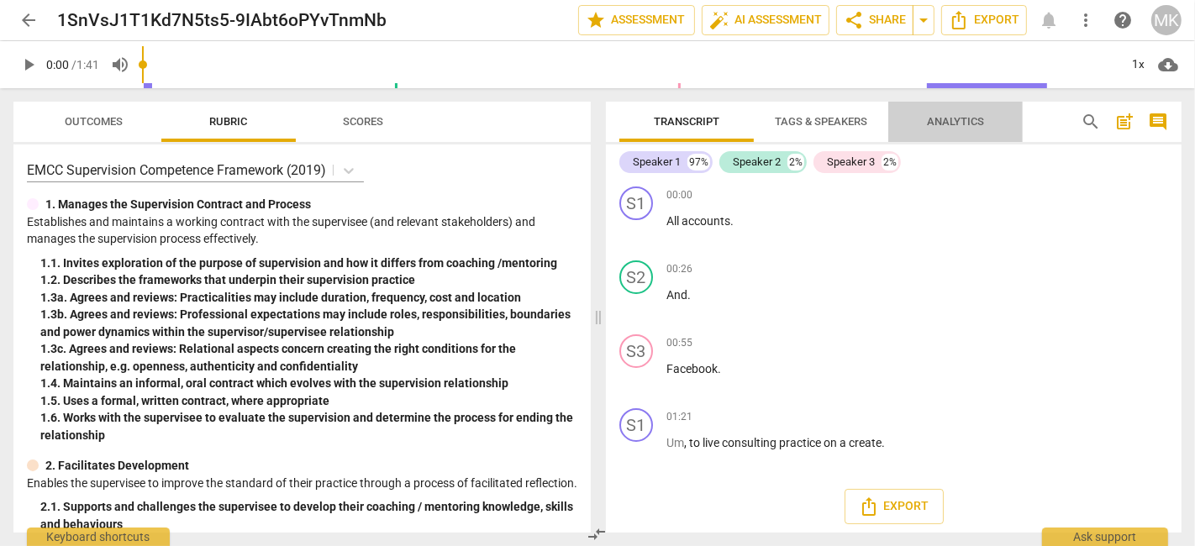
click at [970, 118] on span "Analytics" at bounding box center [955, 121] width 57 height 13
